Goal: Entertainment & Leisure: Consume media (video, audio)

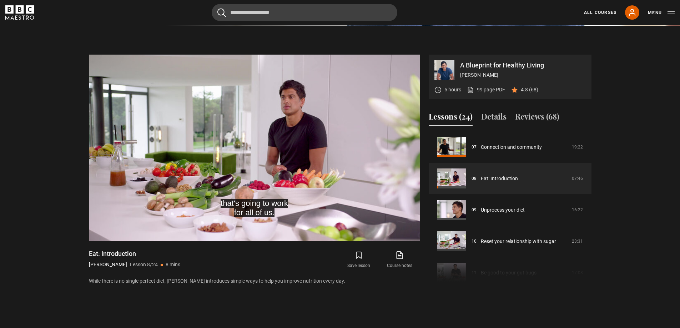
scroll to position [281, 0]
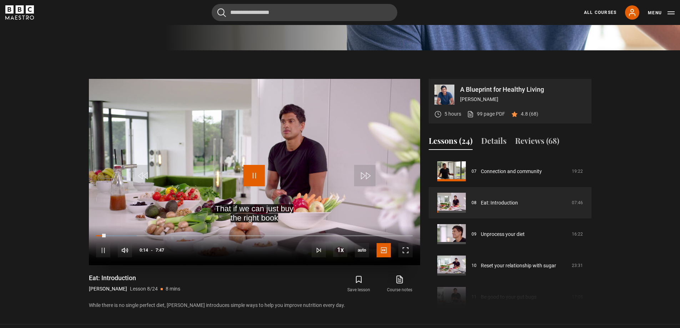
click at [254, 177] on span "Video Player" at bounding box center [253, 175] width 21 height 21
click at [251, 176] on span "Video Player" at bounding box center [253, 175] width 21 height 21
